Goal: Task Accomplishment & Management: Manage account settings

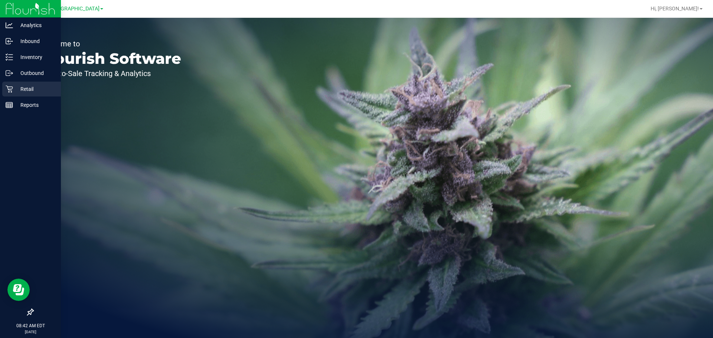
click at [16, 84] on div "Retail" at bounding box center [31, 89] width 59 height 15
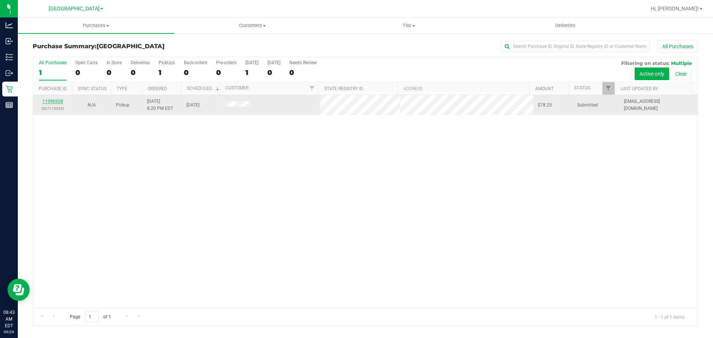
click at [53, 101] on link "11996928" at bounding box center [52, 101] width 21 height 5
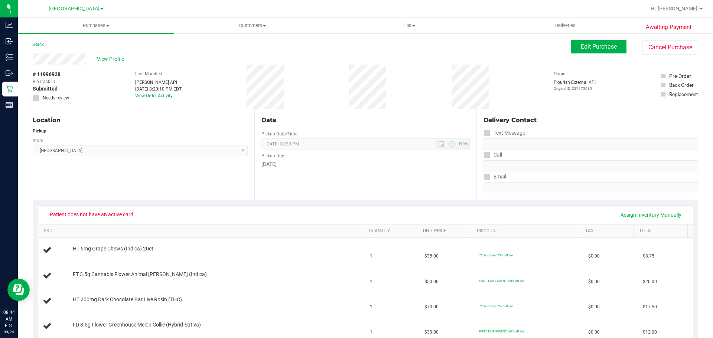
click at [309, 86] on div "# 11996928 BioTrack ID: - Submitted Needs review Last Modified Jane API Sep 23,…" at bounding box center [365, 87] width 665 height 44
click at [581, 45] on span "Edit Purchase" at bounding box center [599, 46] width 36 height 7
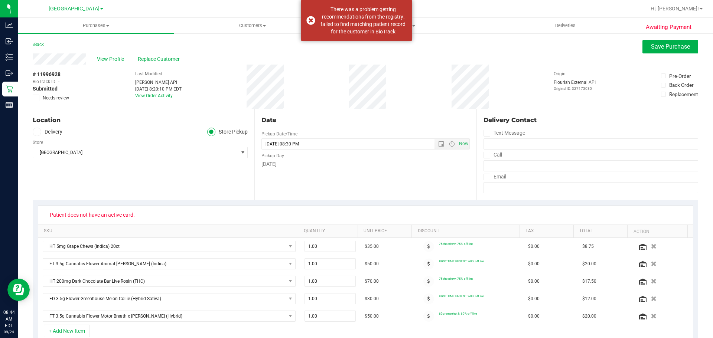
click at [161, 61] on span "Replace Customer" at bounding box center [160, 59] width 45 height 8
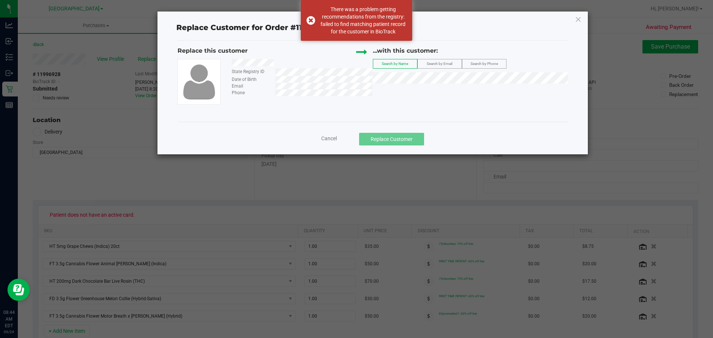
click at [500, 58] on div "...with this customer:" at bounding box center [470, 52] width 195 height 13
click at [493, 62] on span "Search by Phone" at bounding box center [483, 64] width 27 height 4
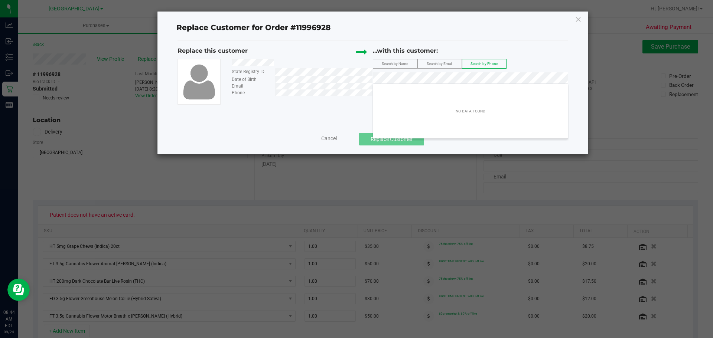
click at [353, 81] on div "Replace this customer State Registry ID Date of Birth Email Phone ...with this …" at bounding box center [372, 75] width 390 height 58
click at [445, 59] on label "Search by Email" at bounding box center [440, 63] width 44 height 9
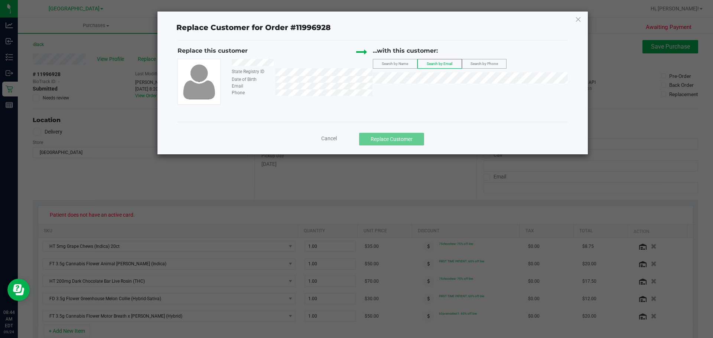
click at [441, 62] on span "Search by Email" at bounding box center [440, 64] width 26 height 4
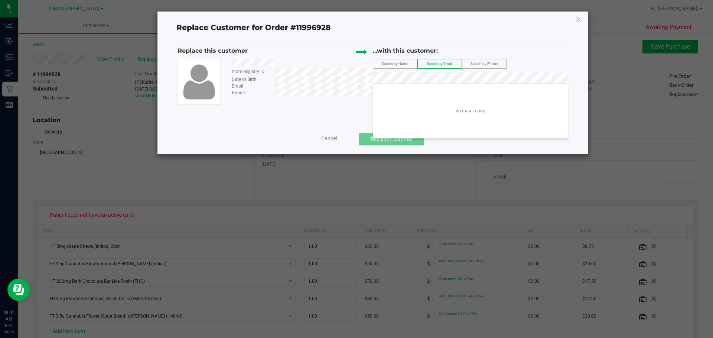
click at [360, 77] on div "Replace this customer State Registry ID Date of Birth Email Phone ...with this …" at bounding box center [372, 75] width 390 height 58
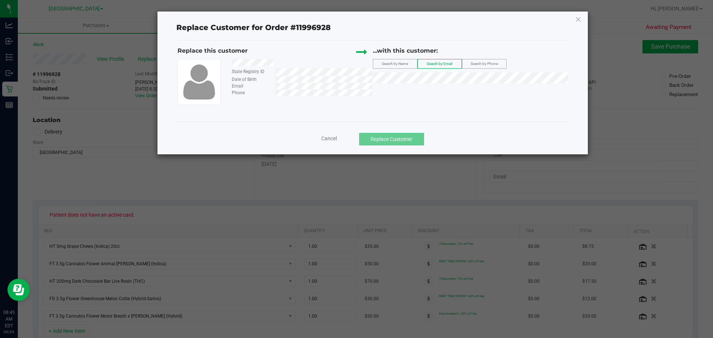
click at [274, 60] on div at bounding box center [299, 63] width 146 height 9
click at [395, 62] on span "Search by Name" at bounding box center [395, 64] width 26 height 4
drag, startPoint x: 231, startPoint y: 63, endPoint x: 280, endPoint y: 66, distance: 48.7
click at [281, 66] on div at bounding box center [299, 63] width 146 height 9
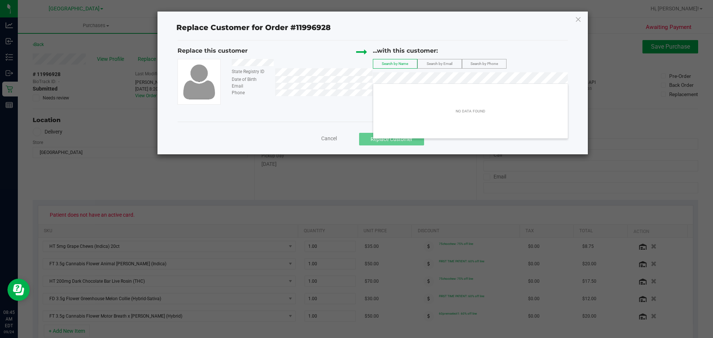
click at [327, 108] on div "Replace this customer State Registry ID Date of Birth Email Phone ...with this …" at bounding box center [372, 80] width 390 height 81
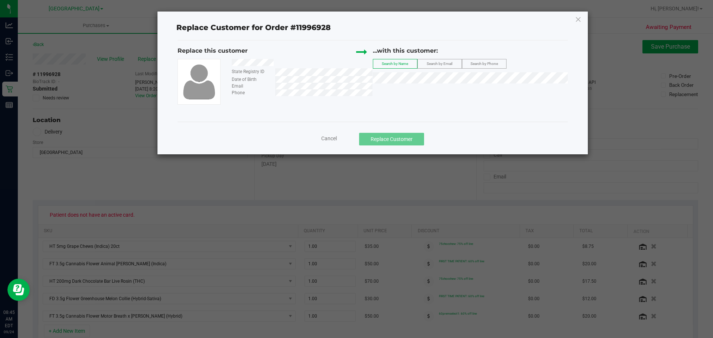
click at [327, 138] on span "Cancel" at bounding box center [329, 139] width 16 height 6
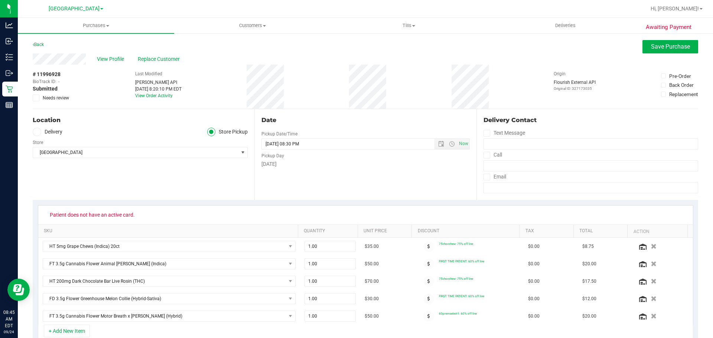
click at [320, 99] on div "# 11996928 BioTrack ID: - Submitted Needs review Last Modified Jane API Sep 23,…" at bounding box center [365, 87] width 665 height 44
click at [170, 63] on span "Replace Customer" at bounding box center [160, 59] width 45 height 8
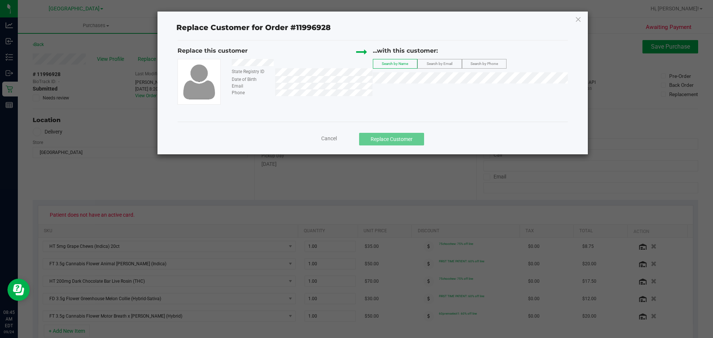
click at [334, 137] on span "Cancel" at bounding box center [329, 139] width 16 height 6
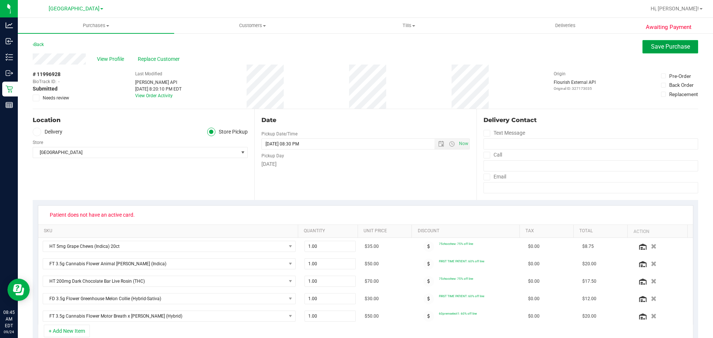
click at [651, 49] on span "Save Purchase" at bounding box center [670, 46] width 39 height 7
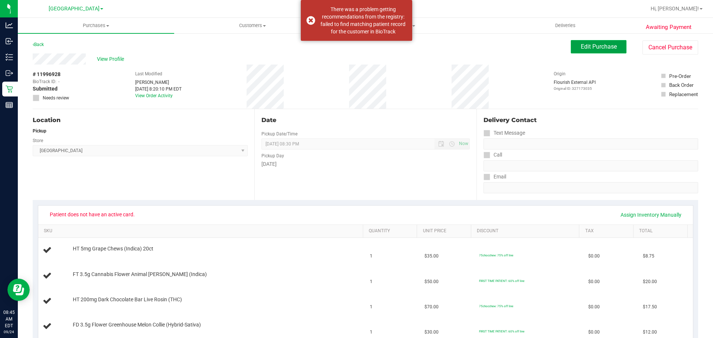
click at [604, 51] on button "Edit Purchase" at bounding box center [599, 46] width 56 height 13
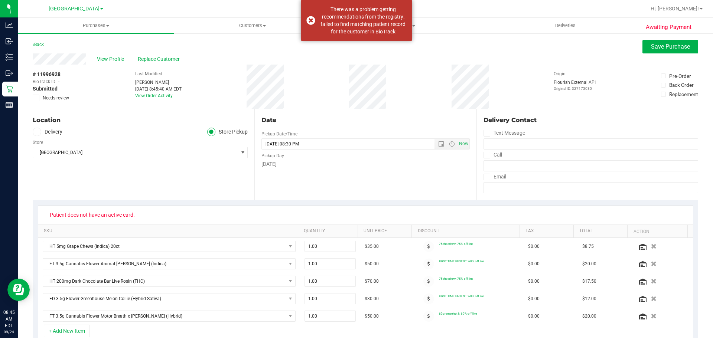
click at [50, 101] on span "Needs review" at bounding box center [56, 98] width 26 height 7
click at [0, 0] on input "Needs review" at bounding box center [0, 0] width 0 height 0
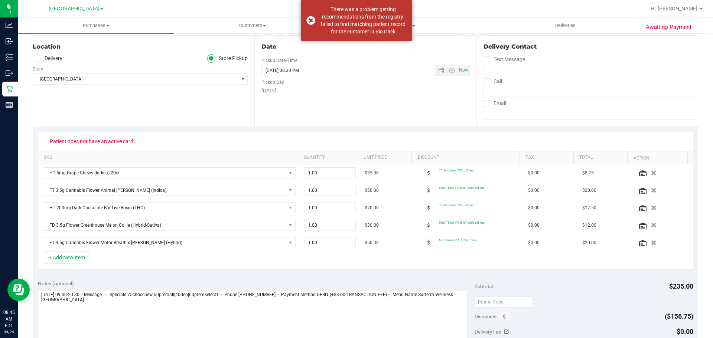
scroll to position [148, 0]
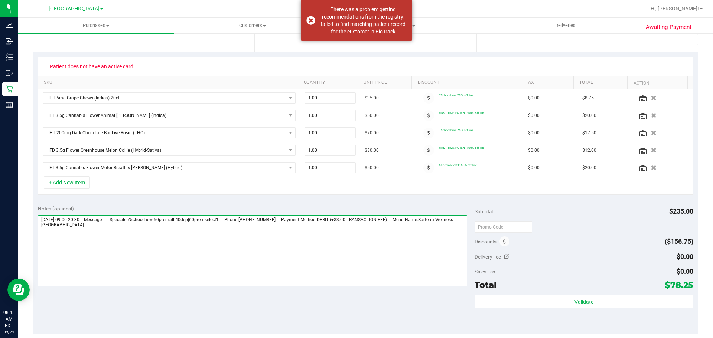
drag, startPoint x: 321, startPoint y: 252, endPoint x: 327, endPoint y: 254, distance: 5.7
click at [322, 252] on textarea at bounding box center [253, 250] width 430 height 71
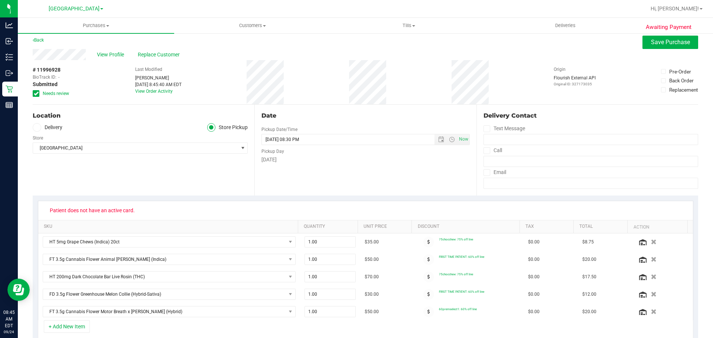
scroll to position [0, 0]
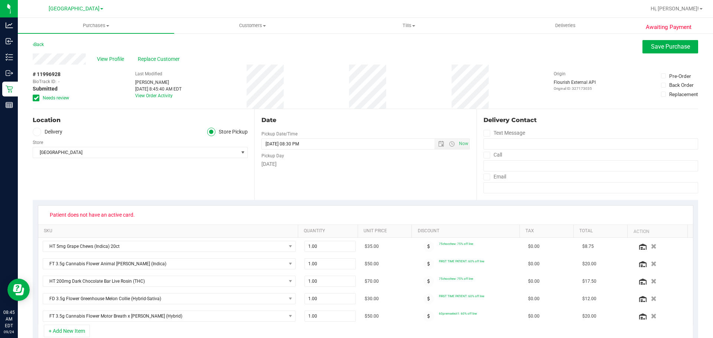
type textarea "Wednesday 09/24/2025 09:00-20:30 -- Message: -- Specials:75chocchew|50premall|4…"
click at [109, 59] on span "View Profile" at bounding box center [112, 59] width 30 height 8
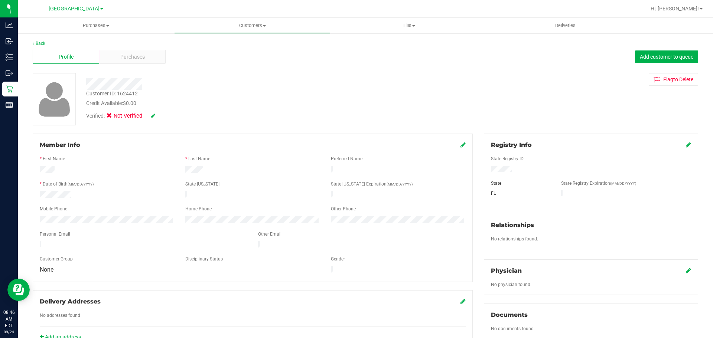
click at [687, 144] on div "Registry Info State Registry ID State State Registry Expiration (MM/DD/YYYY) FL" at bounding box center [591, 170] width 214 height 72
click at [686, 144] on icon at bounding box center [688, 145] width 5 height 6
click at [684, 146] on icon at bounding box center [687, 146] width 7 height 6
click at [158, 115] on div "Verified: Not Verified" at bounding box center [137, 116] width 102 height 8
click at [151, 114] on icon at bounding box center [153, 115] width 4 height 5
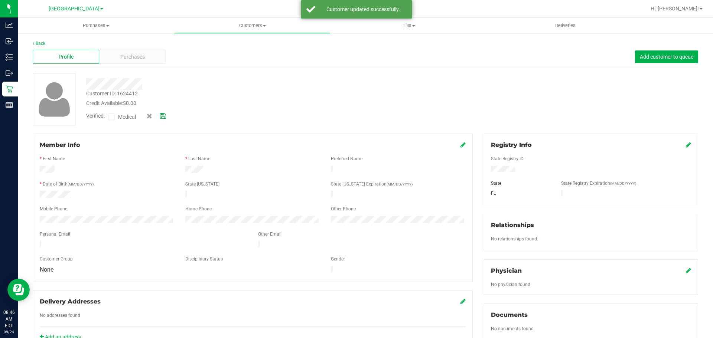
click at [117, 117] on label "Medical" at bounding box center [123, 117] width 31 height 10
click at [0, 0] on input "Medical" at bounding box center [0, 0] width 0 height 0
click at [169, 118] on div "Verified: Medical" at bounding box center [137, 117] width 113 height 10
click at [164, 117] on icon at bounding box center [163, 116] width 6 height 5
click at [140, 57] on span "Purchases" at bounding box center [132, 57] width 25 height 8
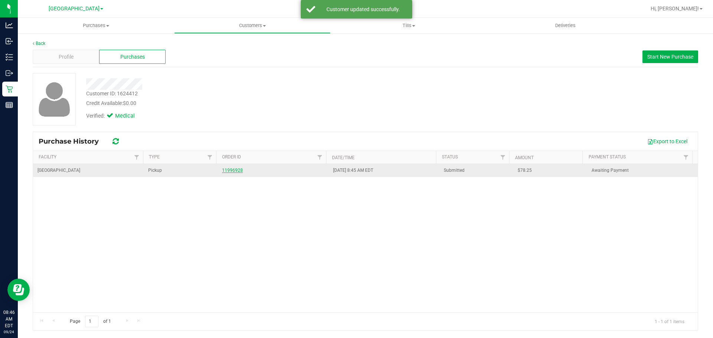
click at [226, 170] on link "11996928" at bounding box center [232, 170] width 21 height 5
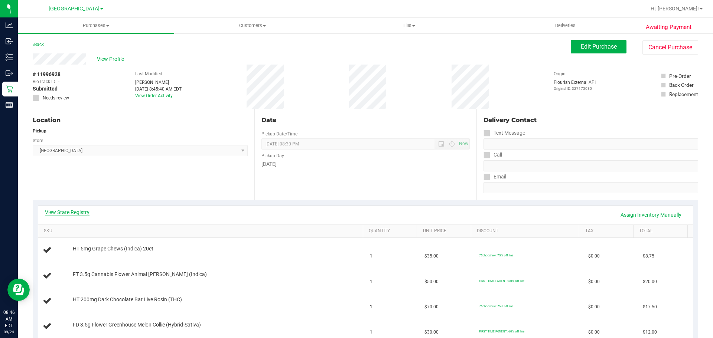
click at [86, 213] on link "View State Registry" at bounding box center [67, 212] width 45 height 7
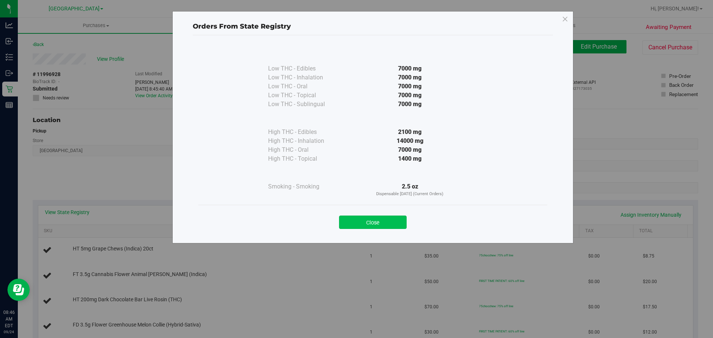
click at [350, 220] on button "Close" at bounding box center [373, 222] width 68 height 13
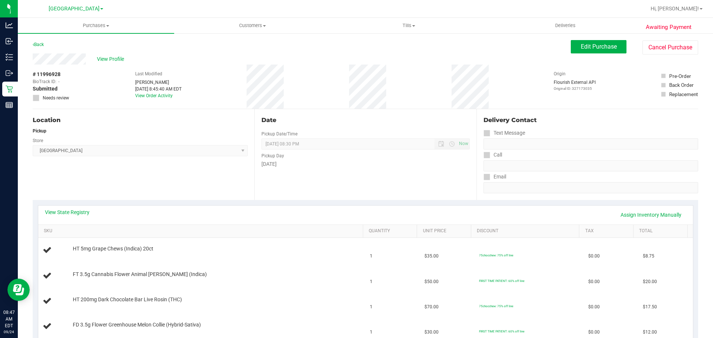
click at [228, 124] on div "Location" at bounding box center [140, 120] width 215 height 9
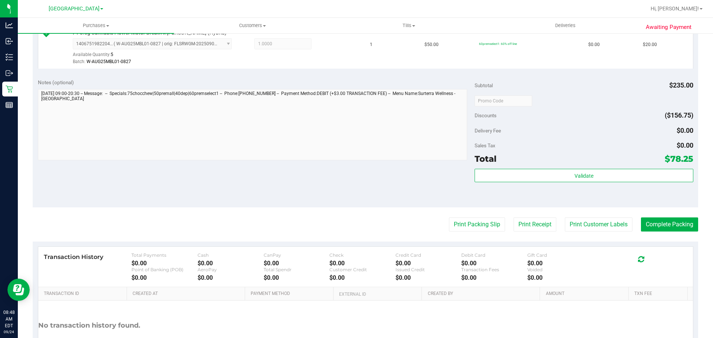
scroll to position [441, 0]
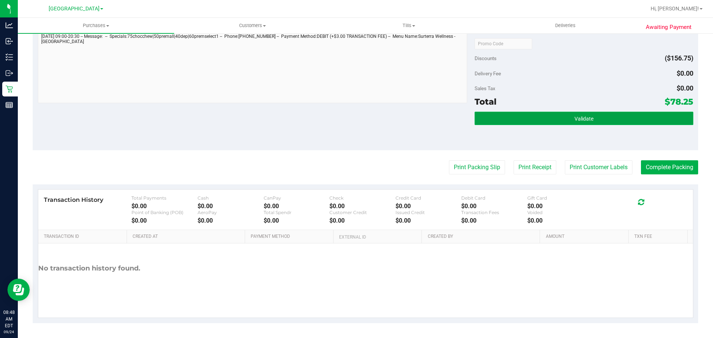
click at [573, 124] on button "Validate" at bounding box center [583, 118] width 218 height 13
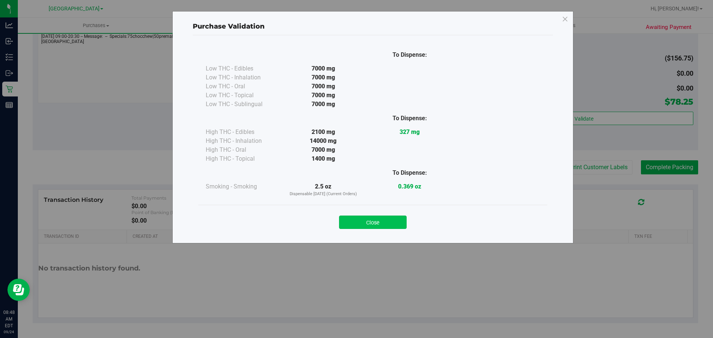
click at [402, 218] on button "Close" at bounding box center [373, 222] width 68 height 13
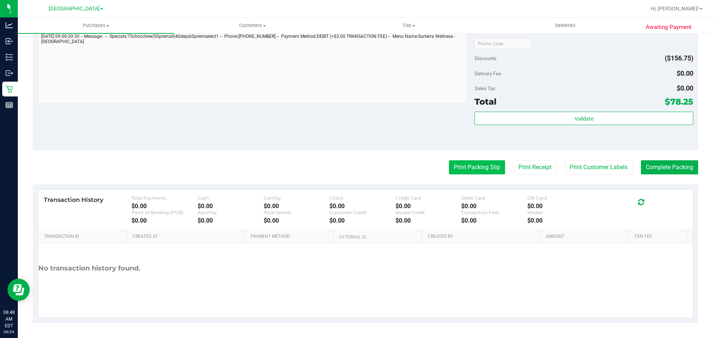
click at [456, 166] on button "Print Packing Slip" at bounding box center [477, 167] width 56 height 14
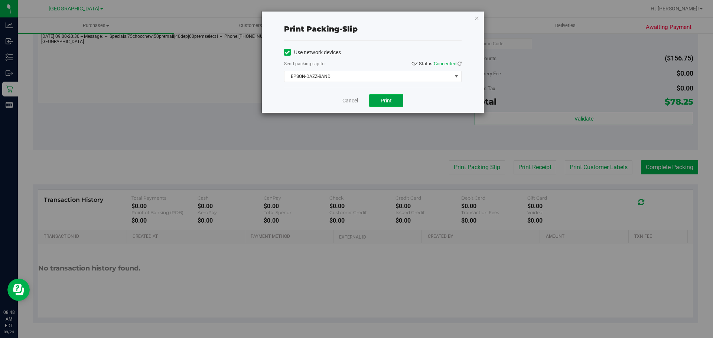
click at [383, 101] on span "Print" at bounding box center [386, 101] width 11 height 6
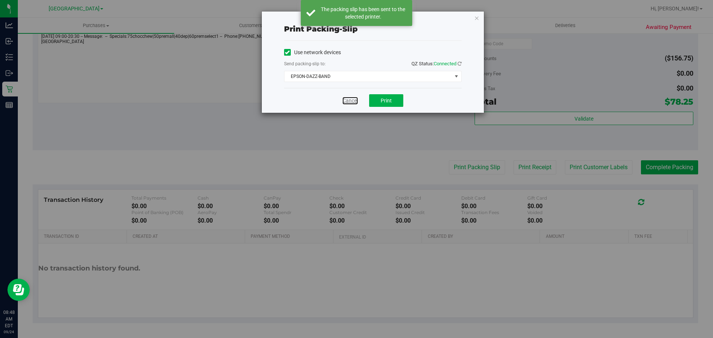
click at [349, 101] on link "Cancel" at bounding box center [350, 101] width 16 height 8
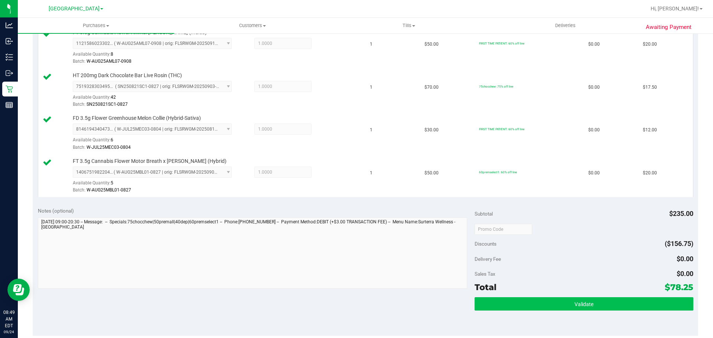
scroll to position [297, 0]
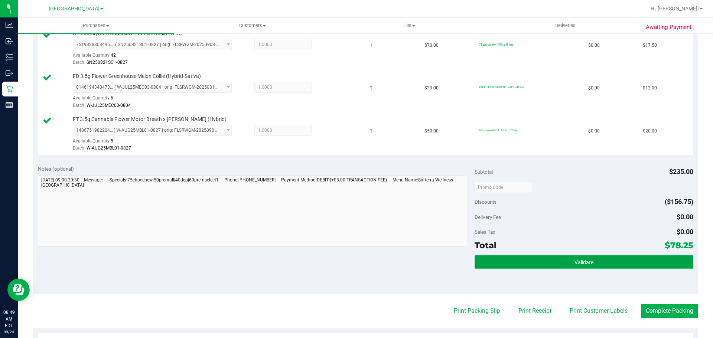
click at [570, 256] on button "Validate" at bounding box center [583, 261] width 218 height 13
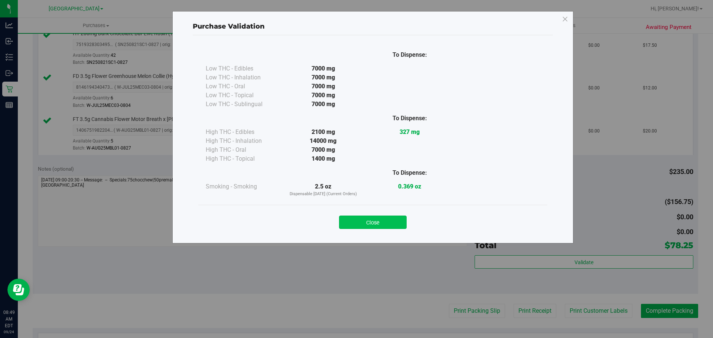
click at [386, 226] on button "Close" at bounding box center [373, 222] width 68 height 13
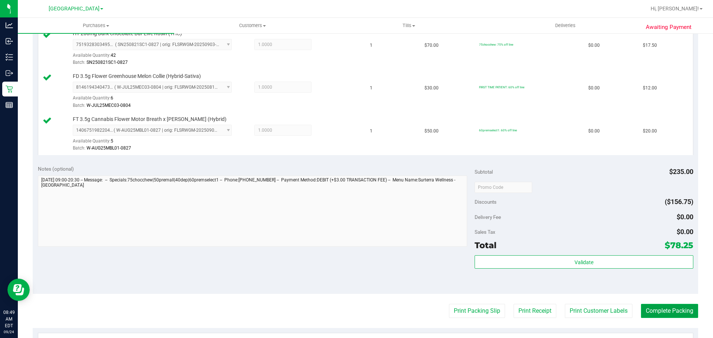
click at [647, 310] on button "Complete Packing" at bounding box center [669, 311] width 57 height 14
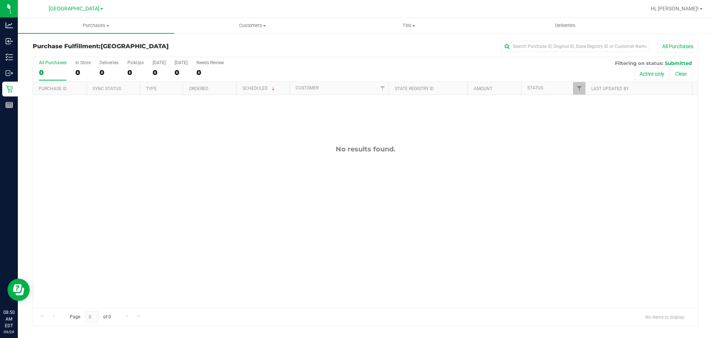
click at [217, 285] on div "No results found." at bounding box center [365, 226] width 665 height 263
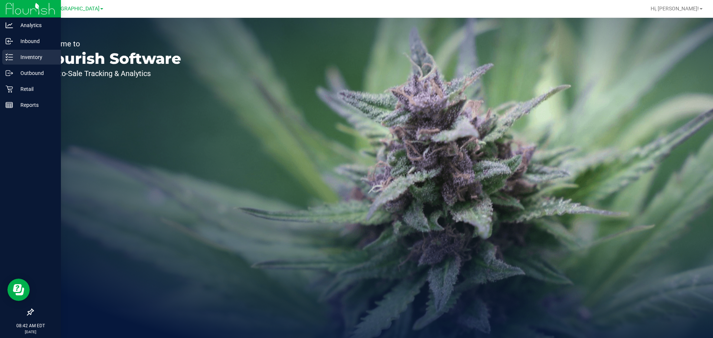
click at [6, 54] on icon at bounding box center [9, 56] width 7 height 7
